Goal: Task Accomplishment & Management: Use online tool/utility

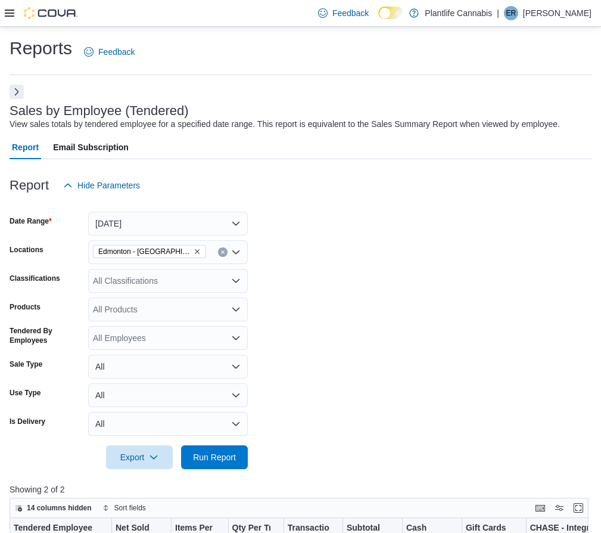
scroll to position [400, 0]
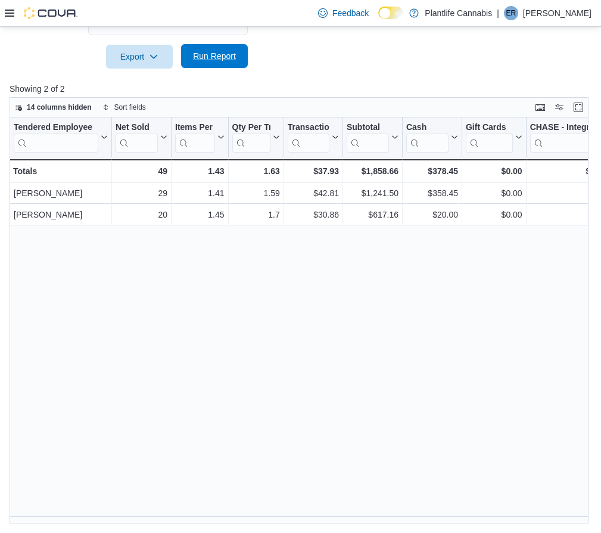
click at [238, 59] on span "Run Report" at bounding box center [214, 56] width 52 height 24
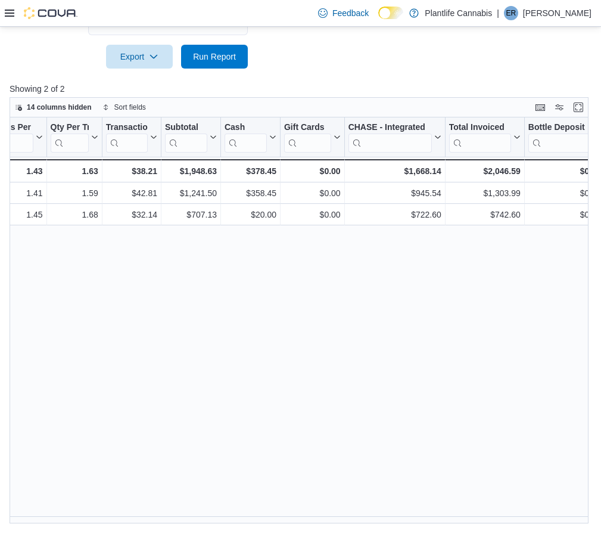
scroll to position [0, 0]
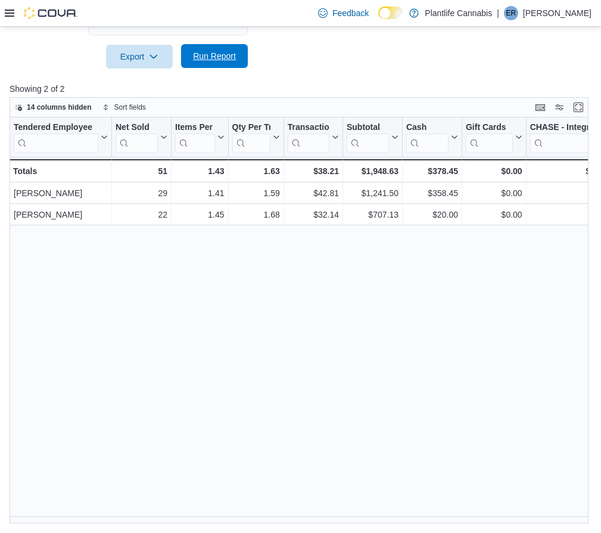
click at [238, 50] on span "Run Report" at bounding box center [214, 56] width 52 height 24
drag, startPoint x: 429, startPoint y: 524, endPoint x: 501, endPoint y: 529, distance: 72.3
click at [501, 529] on div "Reports Feedback Sales by Employee (Tendered) View sales totals by tendered emp…" at bounding box center [300, 80] width 601 height 906
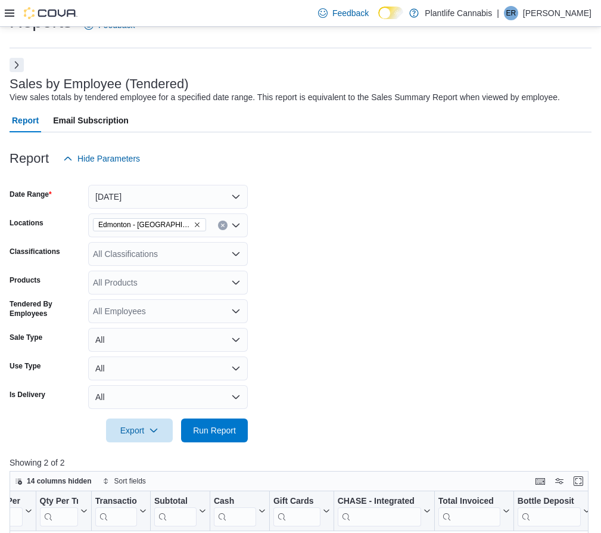
scroll to position [19, 0]
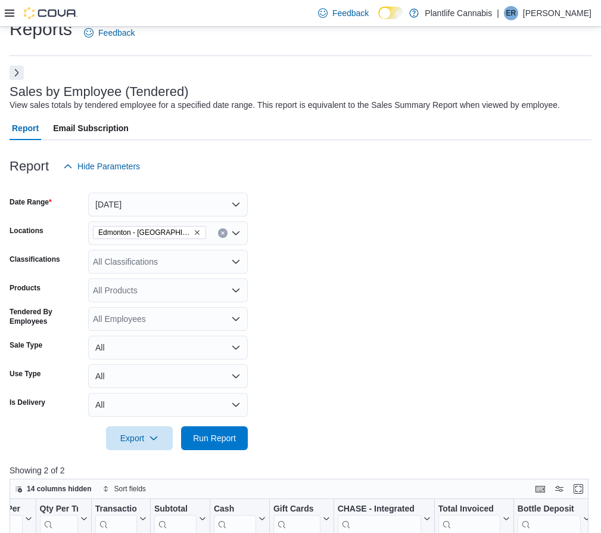
click at [198, 263] on div "All Classifications" at bounding box center [168, 262] width 160 height 24
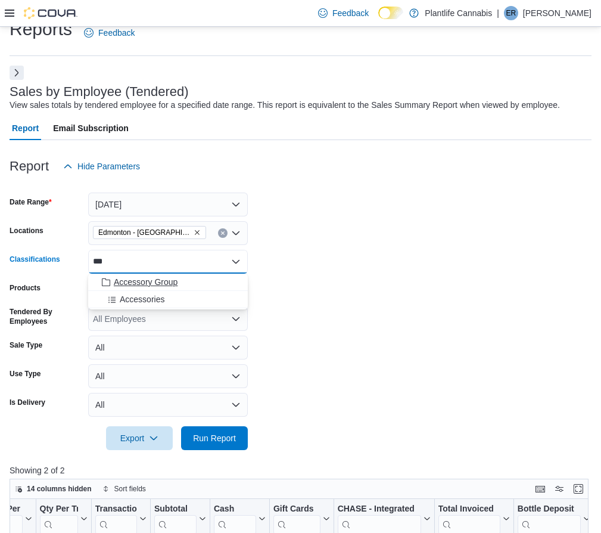
type input "***"
click at [176, 281] on span "Accessory Group" at bounding box center [146, 282] width 64 height 12
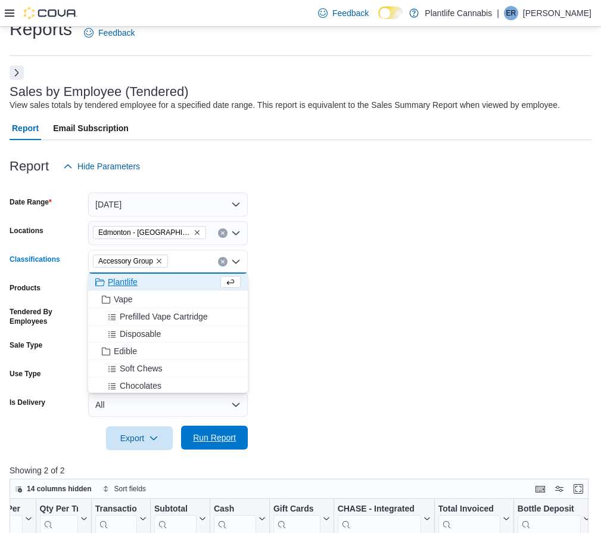
click at [195, 440] on span "Run Report" at bounding box center [214, 437] width 43 height 12
